Goal: Find specific page/section: Find specific page/section

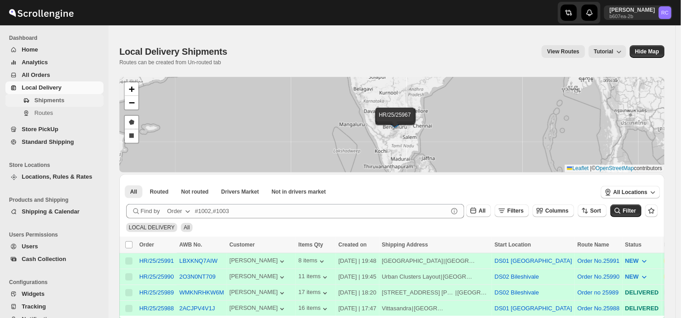
click at [60, 101] on span "Shipments" at bounding box center [49, 100] width 30 height 7
click at [49, 109] on span "Routes" at bounding box center [43, 112] width 19 height 7
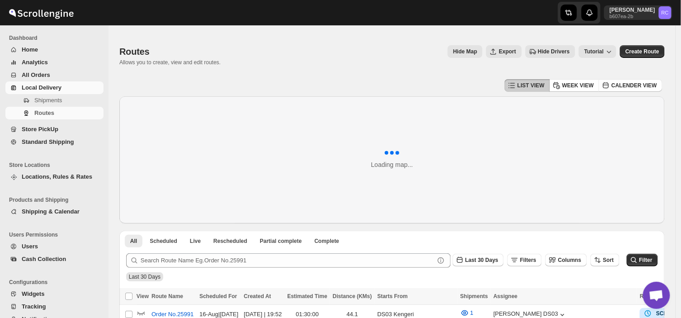
scroll to position [104, 0]
